Goal: Task Accomplishment & Management: Manage account settings

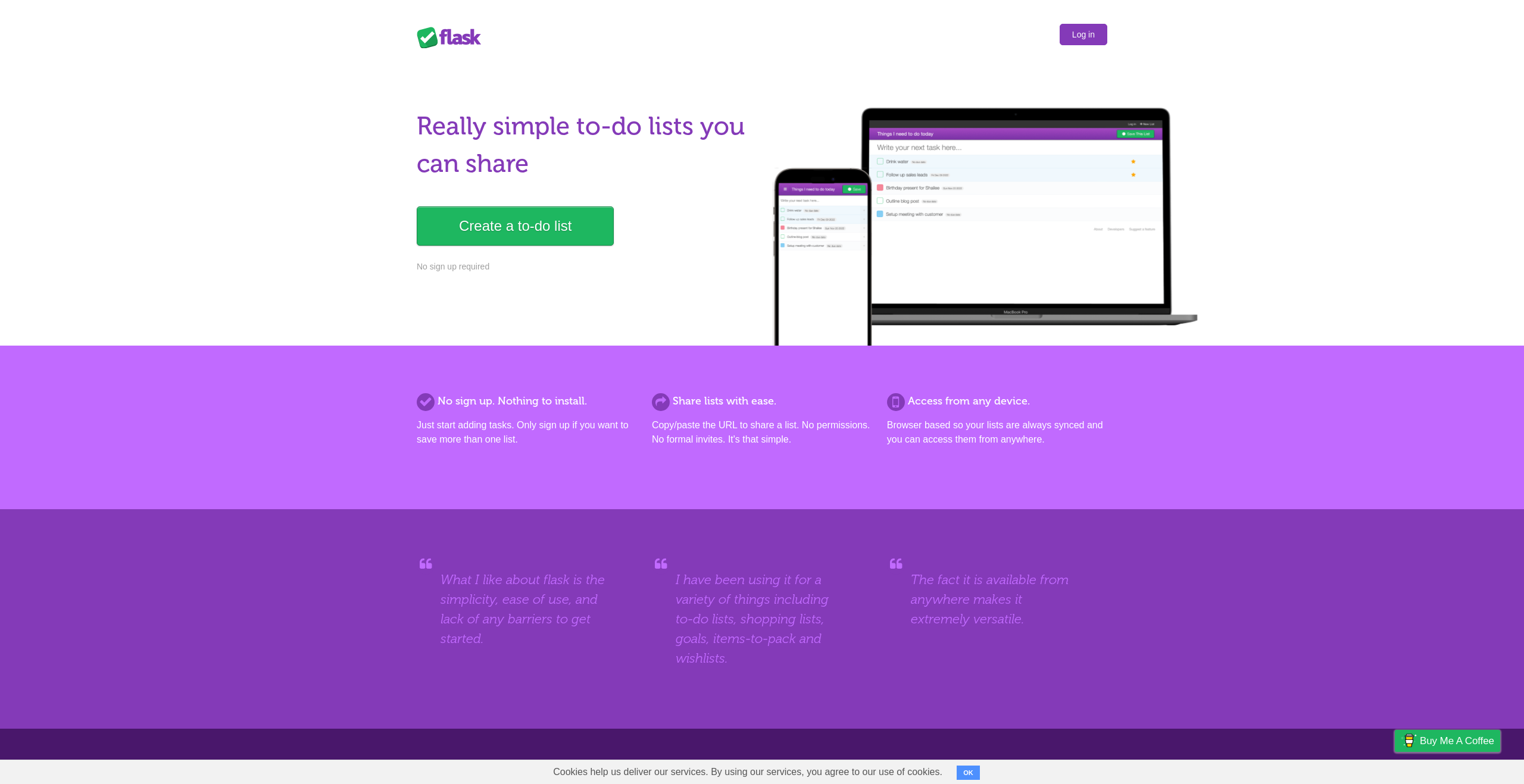
click at [1103, 42] on link "Log in" at bounding box center [1083, 35] width 47 height 21
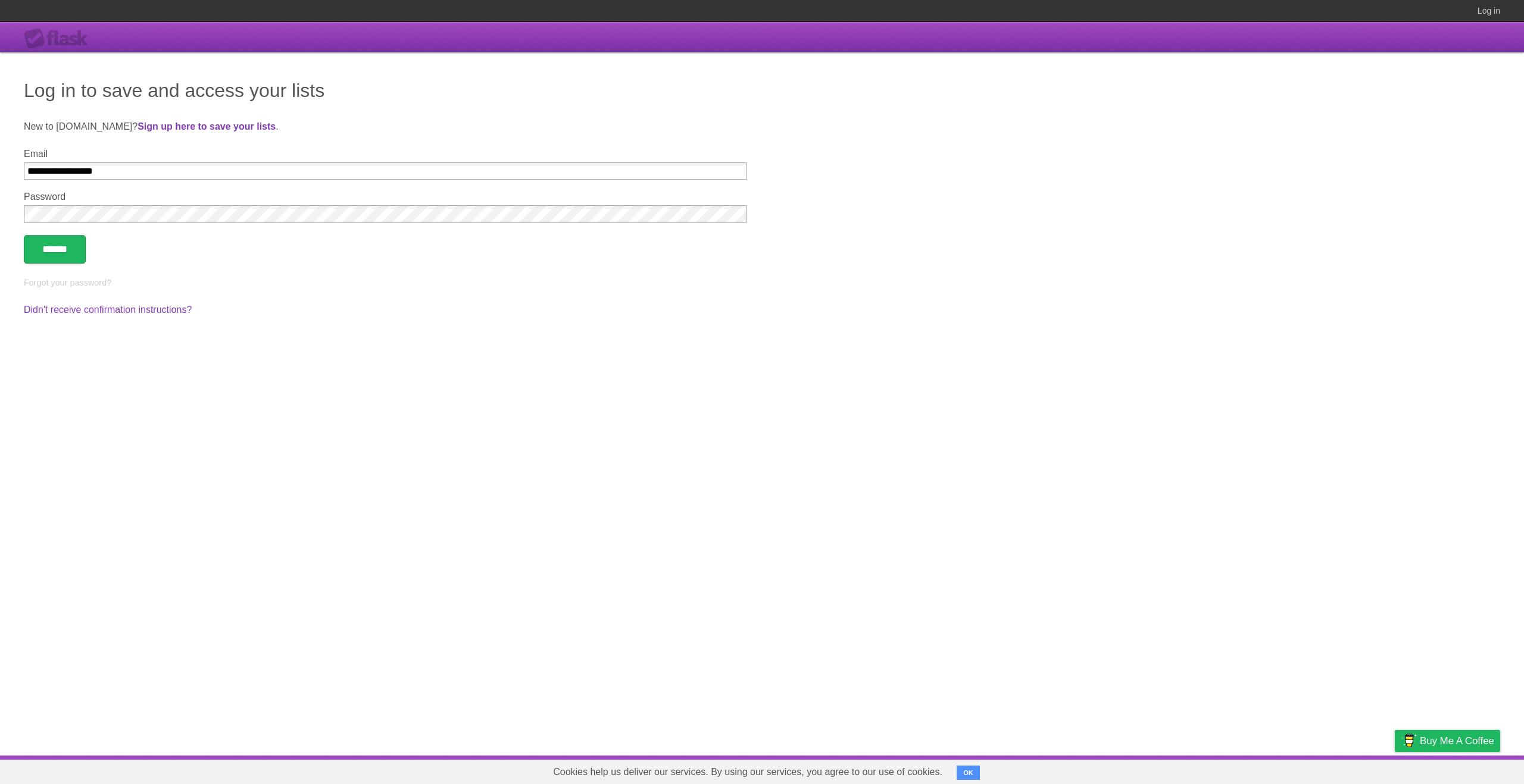
type input "**********"
click at [24, 235] on input "******" at bounding box center [55, 250] width 62 height 29
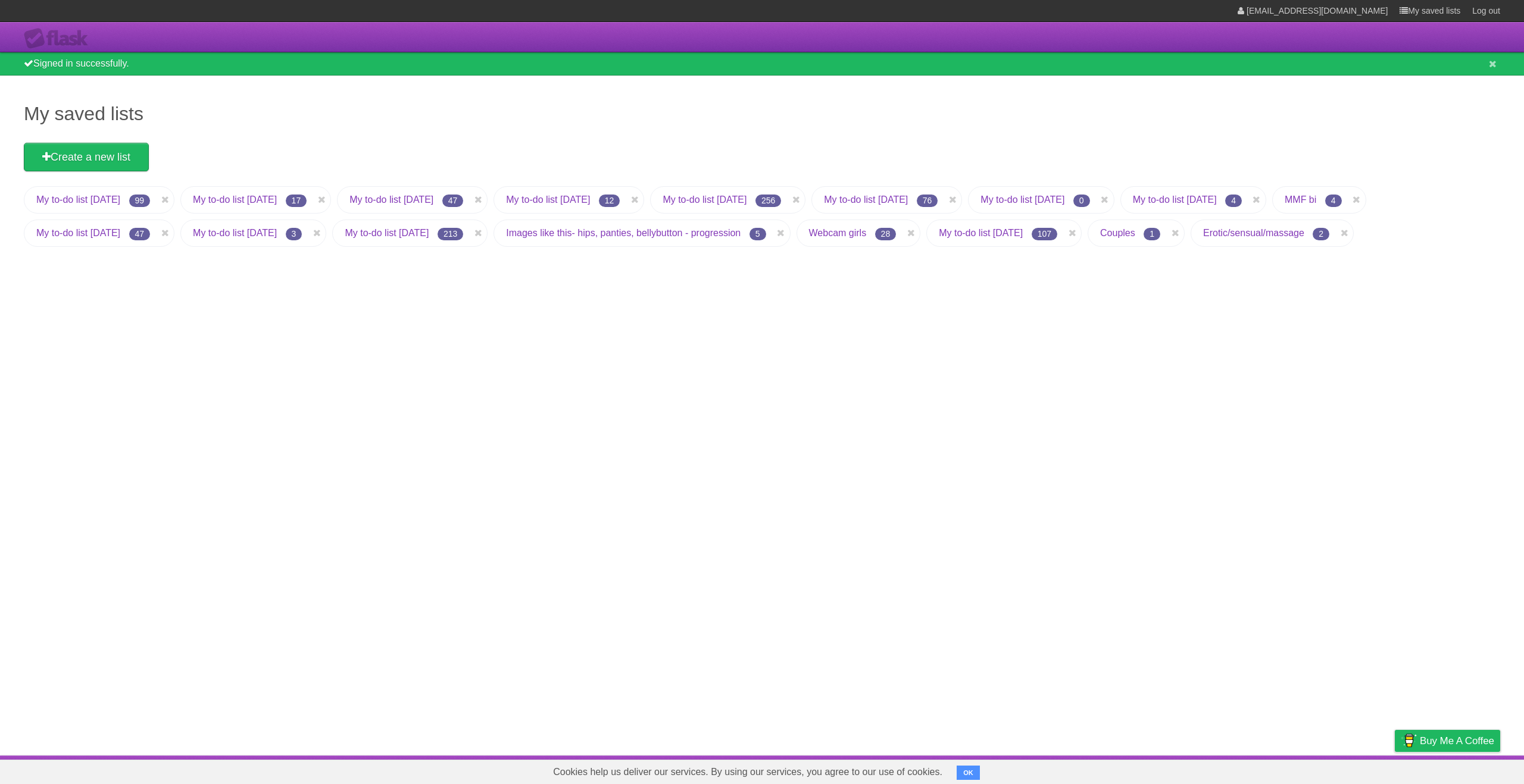
click at [1023, 232] on link "My to-do list [DATE]" at bounding box center [980, 233] width 84 height 10
